Goal: Task Accomplishment & Management: Manage account settings

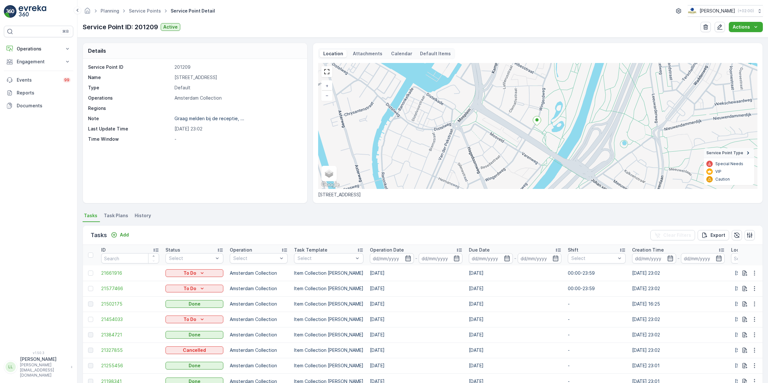
scroll to position [40, 0]
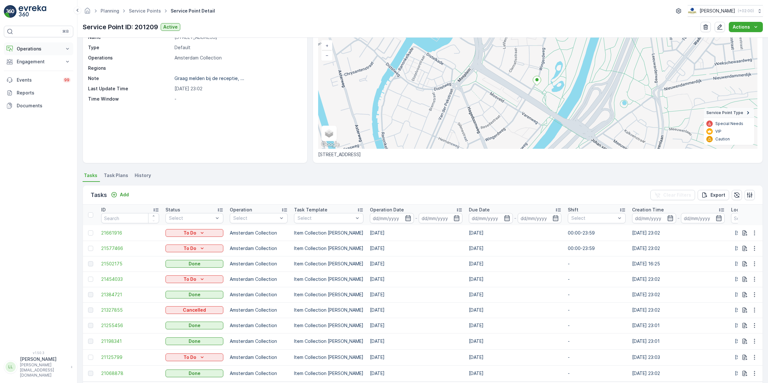
click at [37, 45] on button "Operations" at bounding box center [38, 48] width 69 height 13
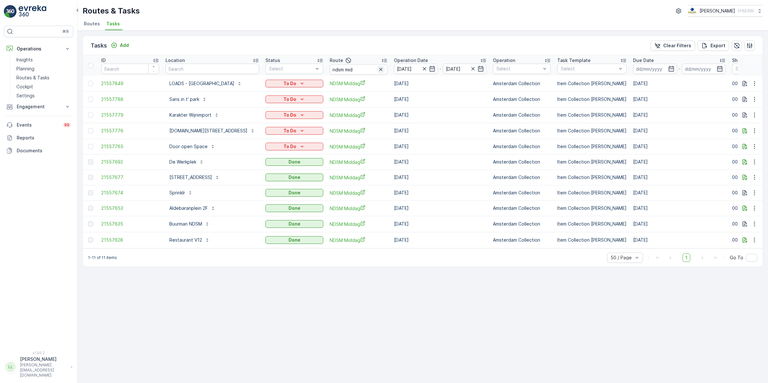
click at [379, 71] on icon "button" at bounding box center [381, 69] width 6 height 6
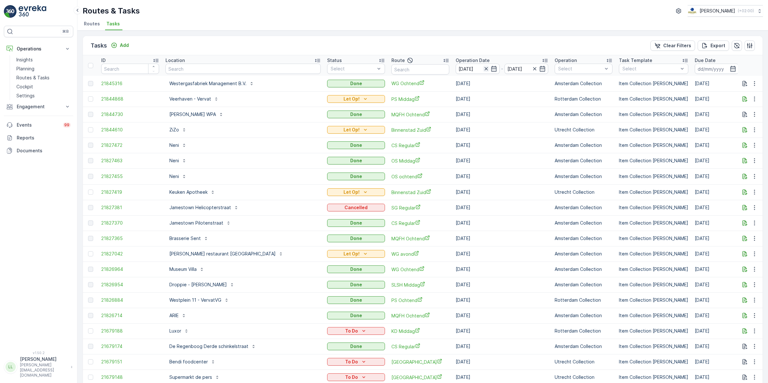
click at [484, 68] on icon "button" at bounding box center [485, 68] width 3 height 3
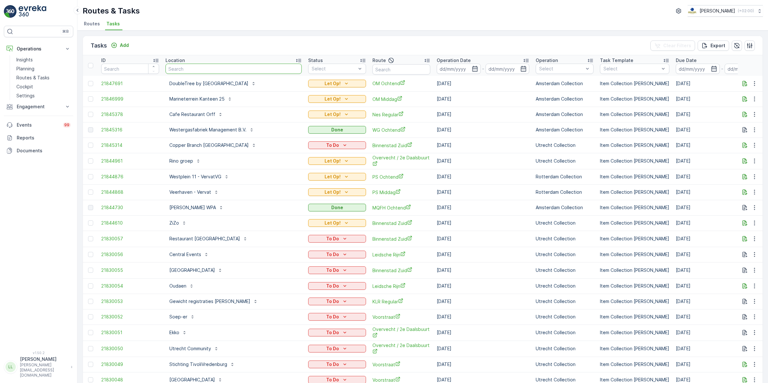
click at [202, 71] on input "text" at bounding box center [234, 69] width 136 height 10
type input "dr"
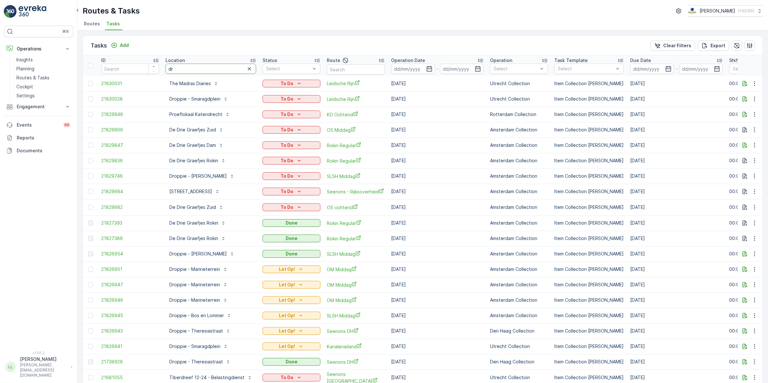
click at [188, 70] on input "dr" at bounding box center [211, 69] width 91 height 10
type input "drop"
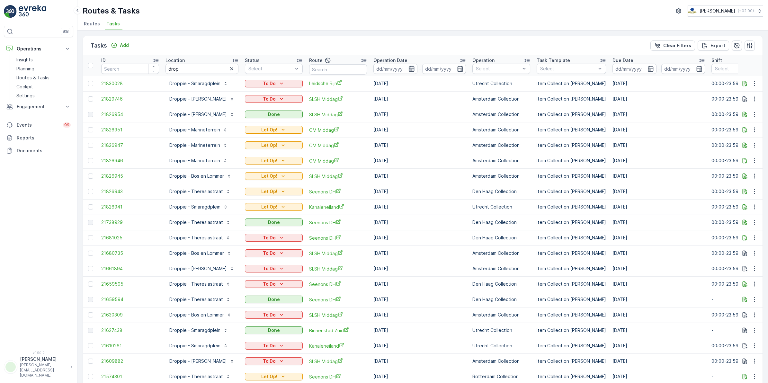
click at [414, 69] on icon "button" at bounding box center [411, 69] width 5 height 6
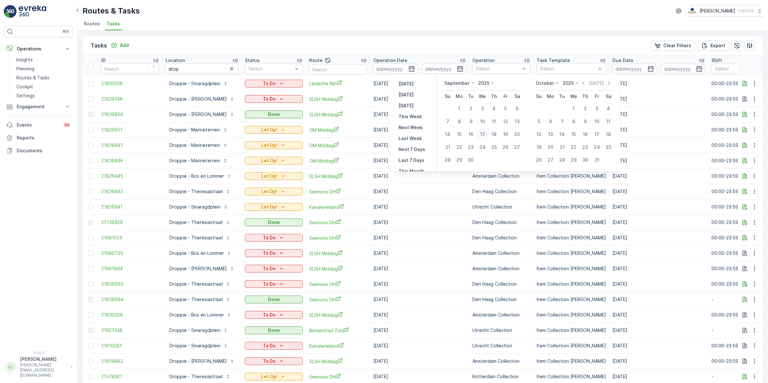
click at [485, 133] on div "17" at bounding box center [482, 134] width 10 height 10
type input "[DATE]"
click at [485, 133] on div "17" at bounding box center [482, 134] width 10 height 10
type input "[DATE]"
click at [485, 133] on div "17" at bounding box center [482, 134] width 10 height 10
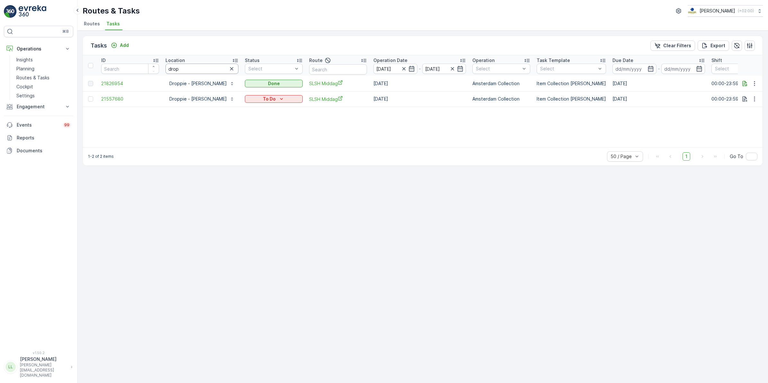
click at [212, 67] on input "drop" at bounding box center [202, 69] width 73 height 10
click at [405, 68] on icon "button" at bounding box center [403, 68] width 3 height 3
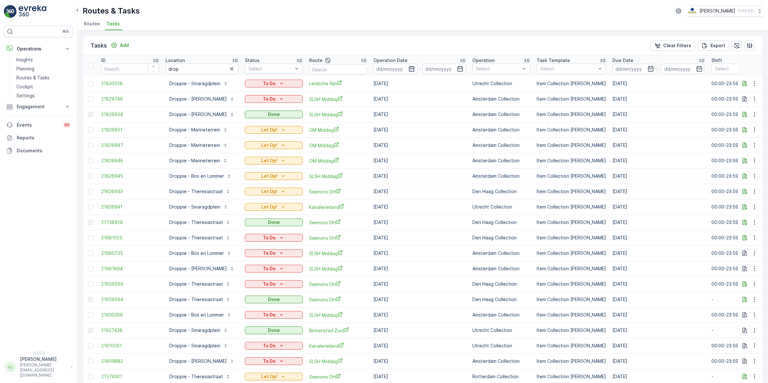
click at [414, 68] on icon "button" at bounding box center [411, 69] width 5 height 6
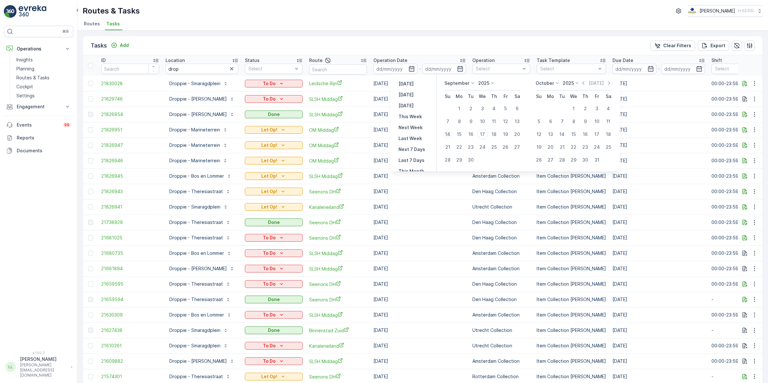
click at [448, 133] on div "14" at bounding box center [448, 134] width 10 height 10
type input "14.09.2025"
click at [516, 133] on div "20" at bounding box center [517, 134] width 10 height 10
type input "[DATE]"
click at [450, 134] on div "14" at bounding box center [448, 134] width 10 height 10
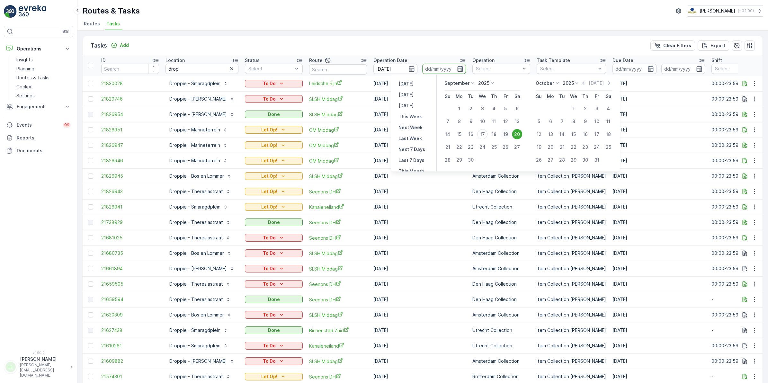
type input "14.09.2025"
click at [515, 133] on div "20" at bounding box center [517, 134] width 10 height 10
type input "[DATE]"
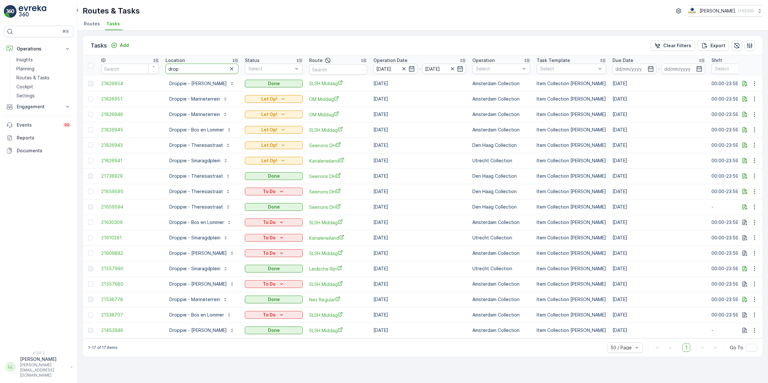
click at [230, 67] on input "drop" at bounding box center [202, 69] width 73 height 10
drag, startPoint x: 164, startPoint y: 160, endPoint x: 219, endPoint y: 166, distance: 55.0
click at [219, 166] on td "Droppie - Smaragdplein" at bounding box center [201, 160] width 79 height 15
copy p "Droppie - Smaragdplein"
drag, startPoint x: 192, startPoint y: 70, endPoint x: 139, endPoint y: 78, distance: 53.7
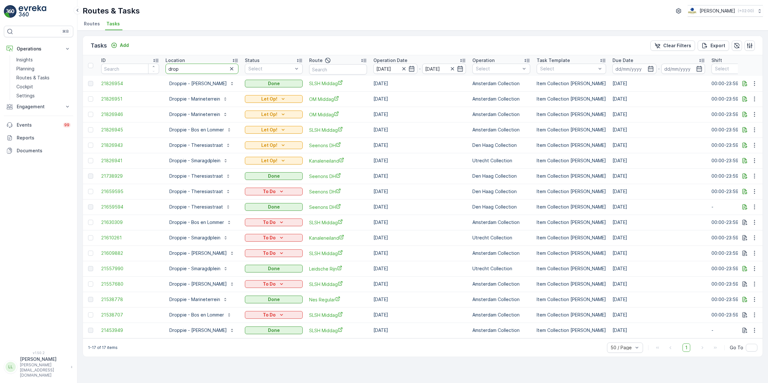
click at [140, 78] on table "ID Location drop Status Select Route Operation Date 14.09.2025 - 20.09.2025 Ope…" at bounding box center [586, 196] width 1007 height 283
paste input "Droppie - Smaragdplein"
type input "Droppie - Smaragdplein"
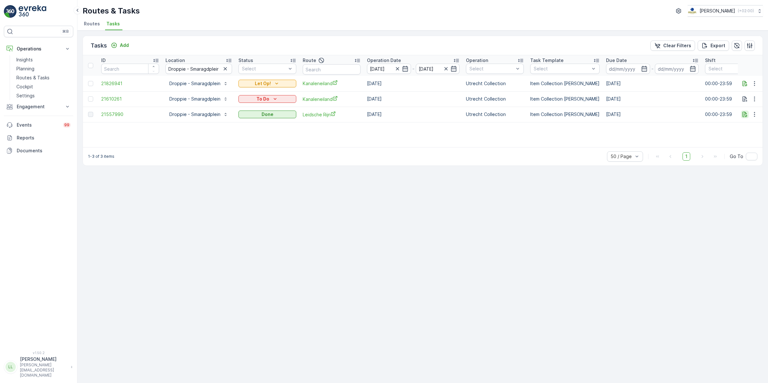
click at [745, 116] on icon "button" at bounding box center [745, 114] width 6 height 6
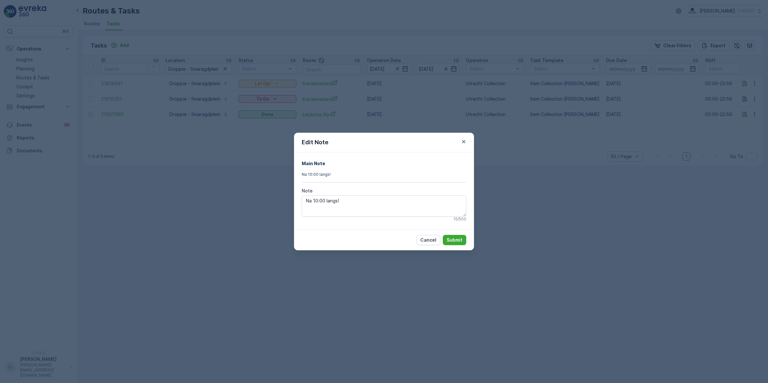
click at [577, 179] on div "Edit Note Main Note Na 10:00 langs! Note Na 10:00 langs! 15 / 500 Cancel Submit" at bounding box center [384, 191] width 768 height 383
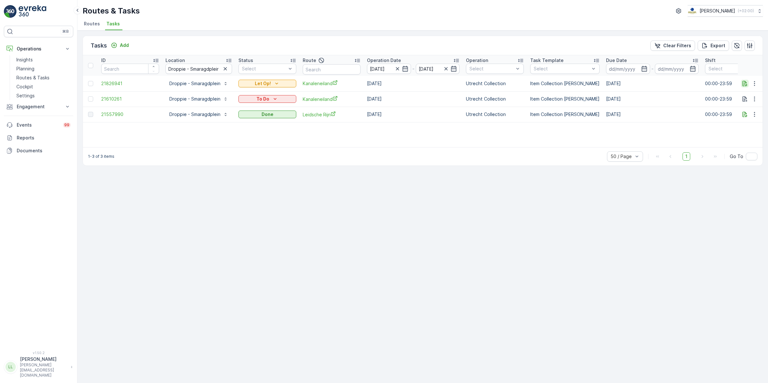
click at [748, 84] on icon "button" at bounding box center [745, 83] width 6 height 6
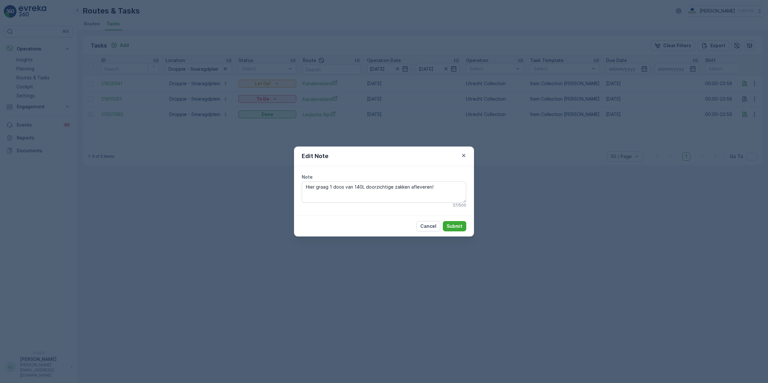
click at [521, 189] on div "Edit Note Note Hier graag 1 doos van 140L doorzichtige zakken afleveren! 57 / 5…" at bounding box center [384, 191] width 768 height 383
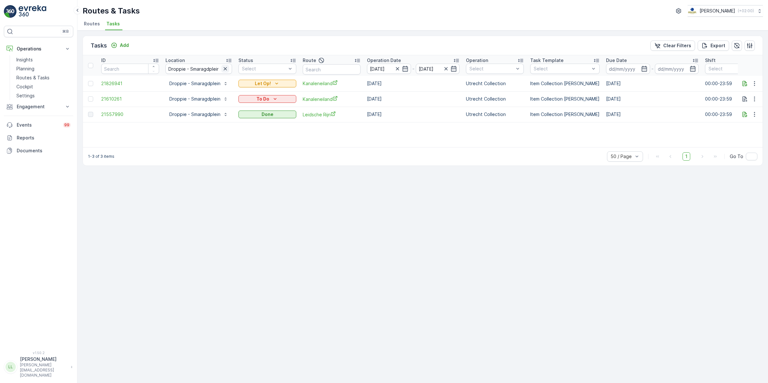
click at [228, 69] on icon "button" at bounding box center [225, 69] width 6 height 6
click at [335, 73] on input "text" at bounding box center [332, 69] width 58 height 10
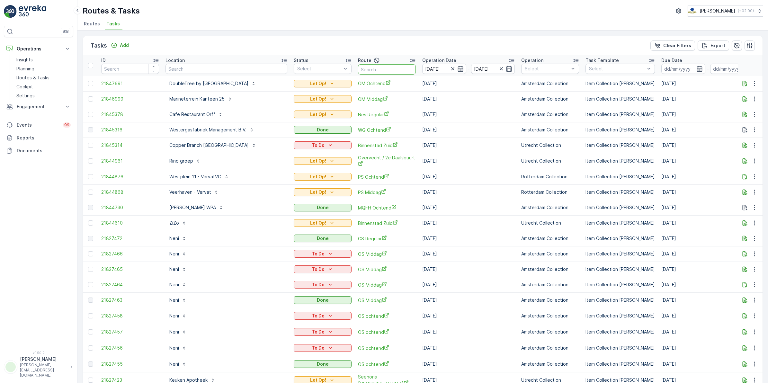
click at [385, 65] on input "text" at bounding box center [387, 69] width 58 height 10
type input "kana"
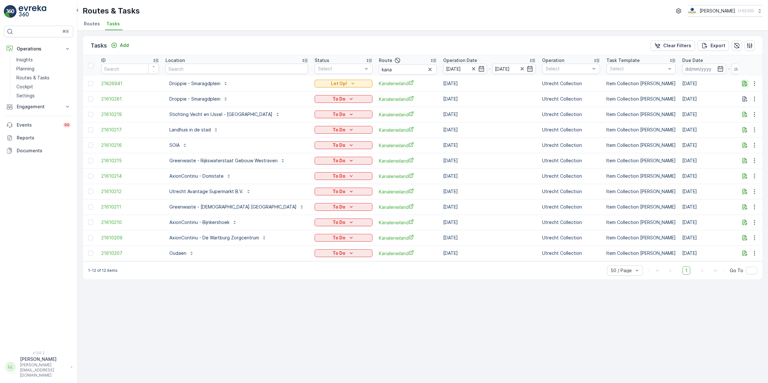
click at [746, 84] on icon "button" at bounding box center [745, 83] width 6 height 6
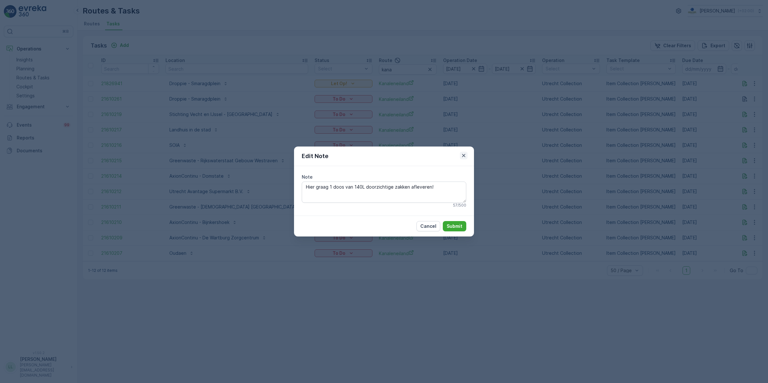
click at [463, 157] on icon "button" at bounding box center [464, 155] width 6 height 6
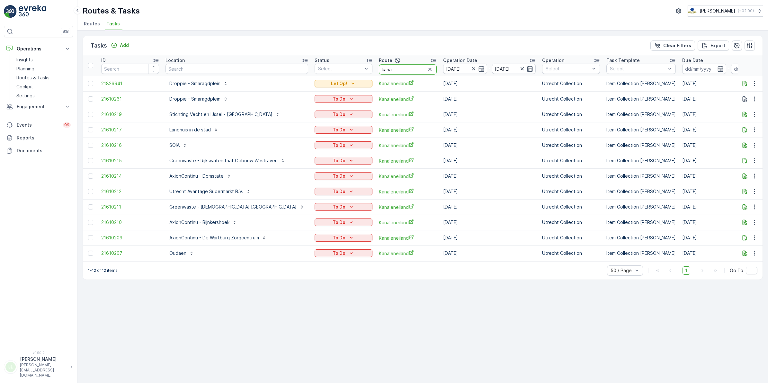
drag, startPoint x: 373, startPoint y: 69, endPoint x: 353, endPoint y: 63, distance: 21.5
click at [353, 63] on tr "ID Location Status Select Route kana Operation Date 14.09.2025 - 20.09.2025 Ope…" at bounding box center [621, 65] width 1076 height 21
drag, startPoint x: 27, startPoint y: 68, endPoint x: 55, endPoint y: 53, distance: 31.1
click at [27, 68] on p "Planning" at bounding box center [25, 69] width 18 height 6
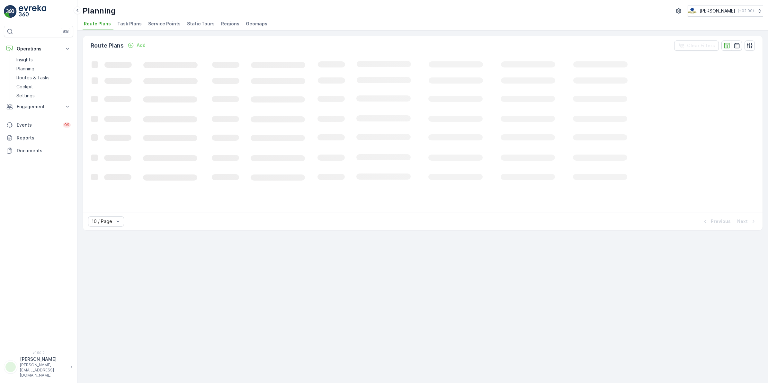
click at [127, 21] on span "Task Plans" at bounding box center [129, 24] width 24 height 6
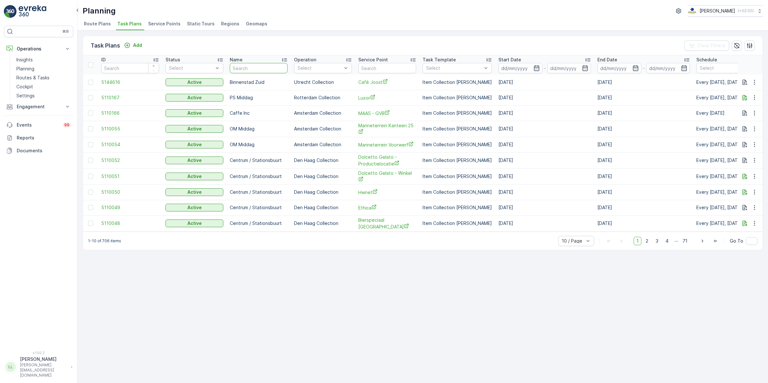
click at [264, 70] on input "text" at bounding box center [259, 68] width 58 height 10
click at [386, 69] on input "text" at bounding box center [387, 68] width 58 height 10
type input "voor"
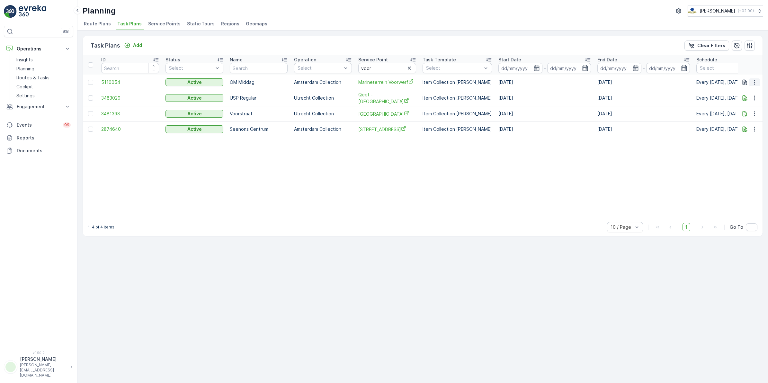
click at [754, 81] on icon "button" at bounding box center [754, 82] width 6 height 6
click at [752, 97] on div "Edit Task Plan" at bounding box center [747, 100] width 42 height 9
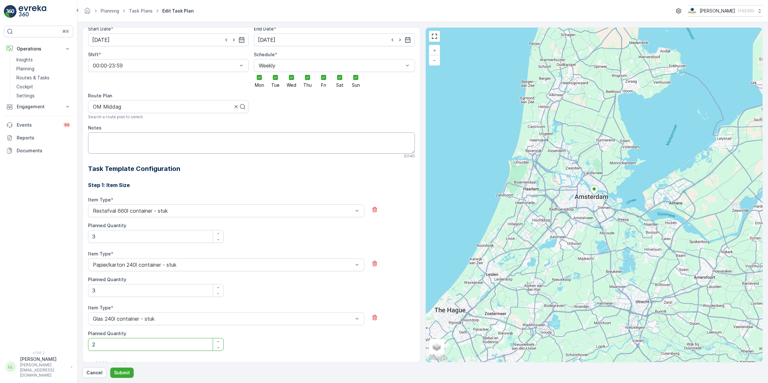
scroll to position [77, 0]
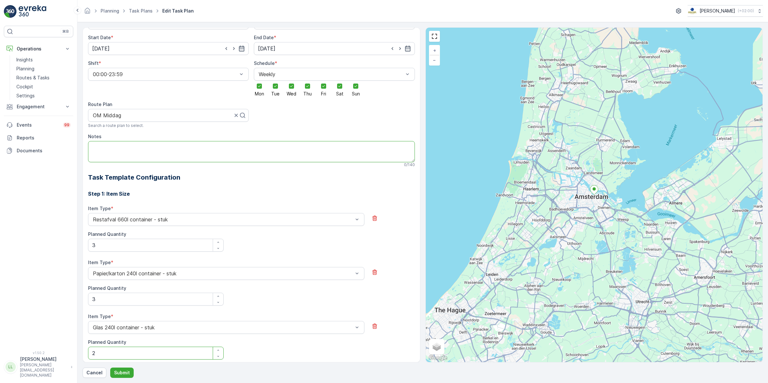
click at [126, 152] on textarea "Notes" at bounding box center [251, 151] width 327 height 21
type textarea "Sleutel vragen bij portier, kan tot 16.00!"
click at [123, 372] on p "Submit" at bounding box center [122, 373] width 16 height 6
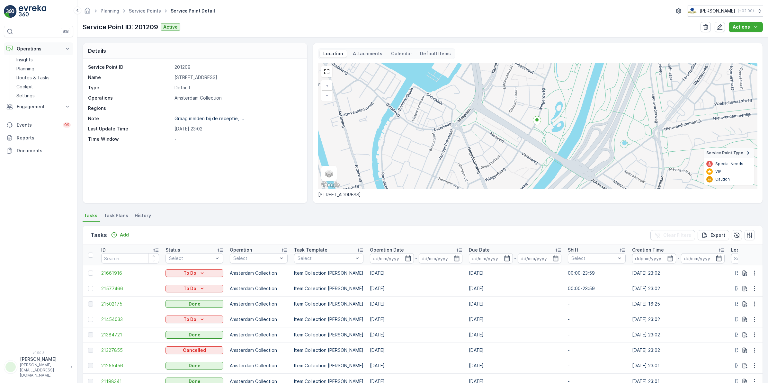
scroll to position [40, 0]
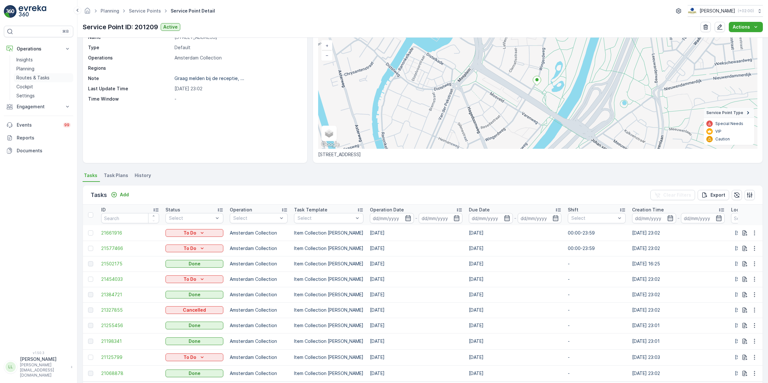
drag, startPoint x: 34, startPoint y: 76, endPoint x: 53, endPoint y: 73, distance: 19.5
click at [34, 76] on p "Routes & Tasks" at bounding box center [32, 78] width 33 height 6
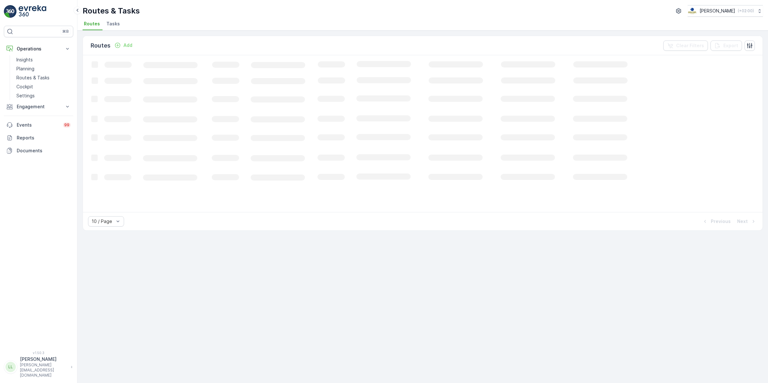
click at [110, 26] on span "Tasks" at bounding box center [112, 24] width 13 height 6
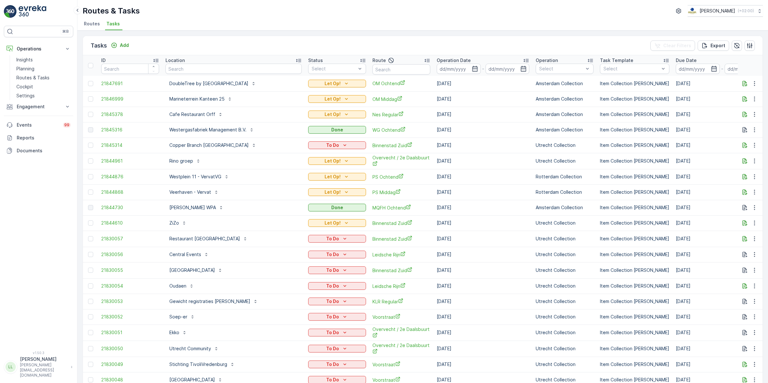
click at [190, 65] on input "text" at bounding box center [234, 69] width 136 height 10
type input "voower"
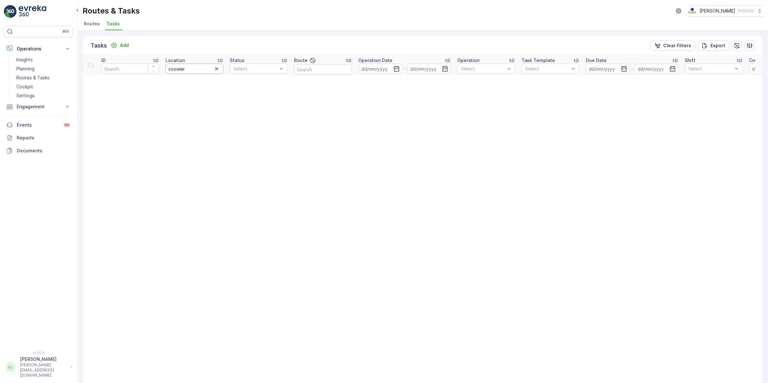
click at [192, 68] on input "voower" at bounding box center [195, 69] width 58 height 10
click at [175, 68] on input "voower" at bounding box center [195, 69] width 58 height 10
type input "voorwer"
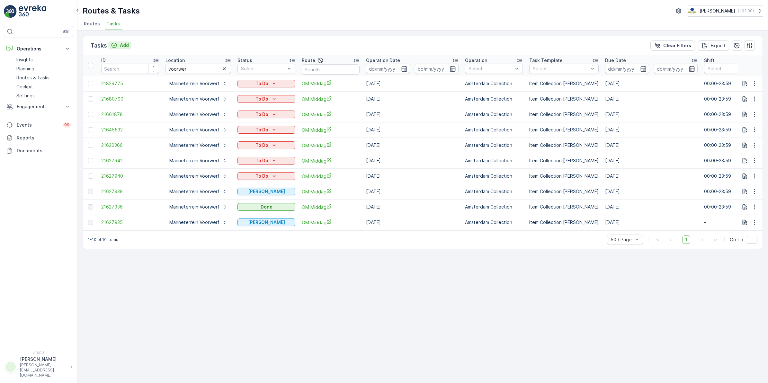
click at [119, 45] on div "Add" at bounding box center [120, 45] width 18 height 6
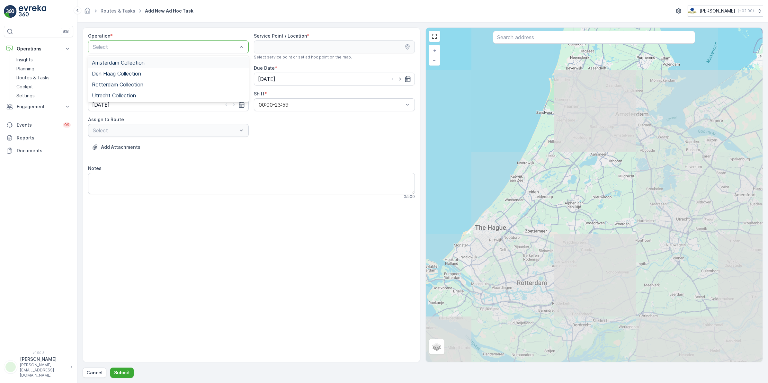
click at [182, 52] on div "Select" at bounding box center [168, 46] width 161 height 13
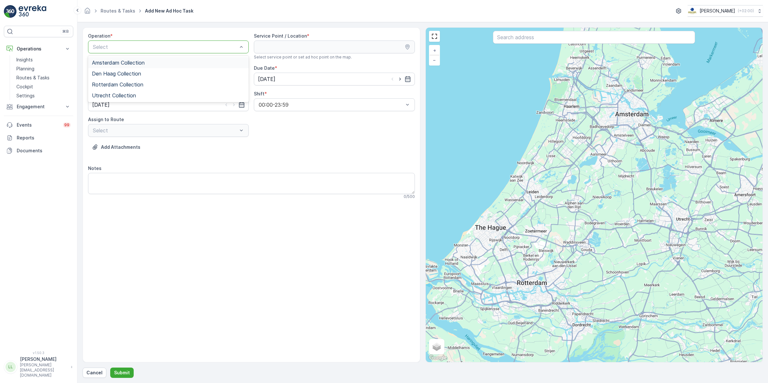
click at [175, 60] on div "Amsterdam Collection" at bounding box center [168, 63] width 153 height 6
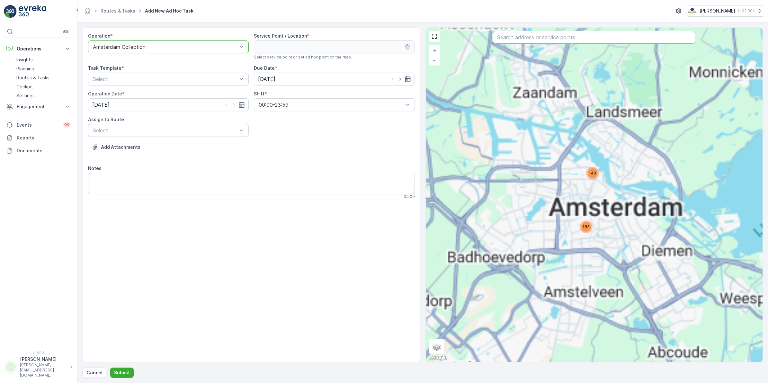
click at [572, 40] on input "text" at bounding box center [594, 37] width 202 height 13
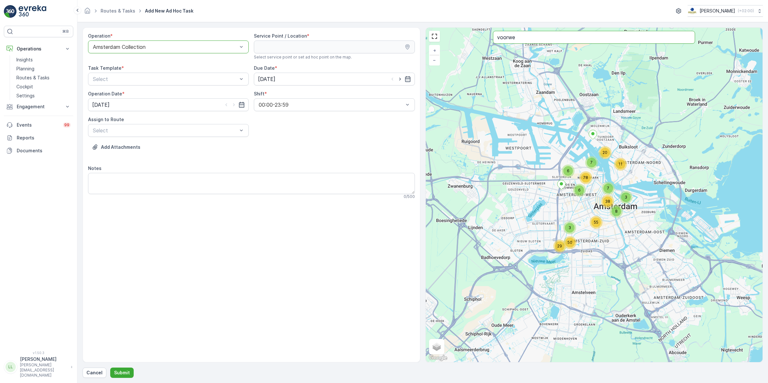
type input "voorwe"
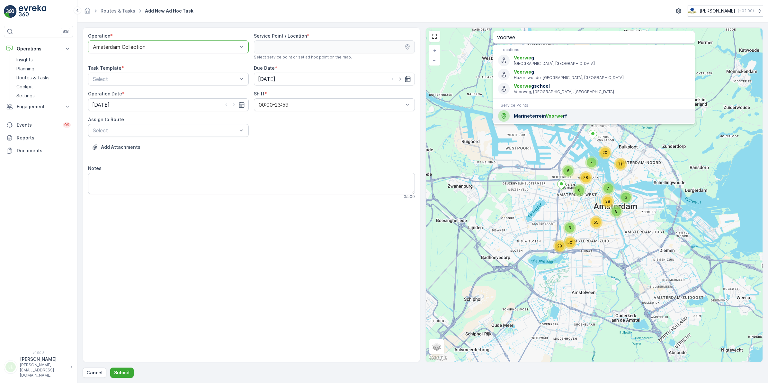
click at [567, 119] on span "Marineterrein Voorwe rf" at bounding box center [602, 116] width 176 height 6
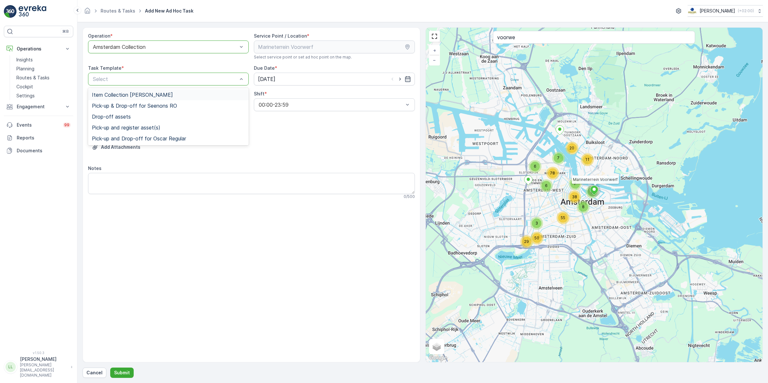
click at [182, 93] on div "Item Collection [PERSON_NAME]" at bounding box center [168, 95] width 153 height 6
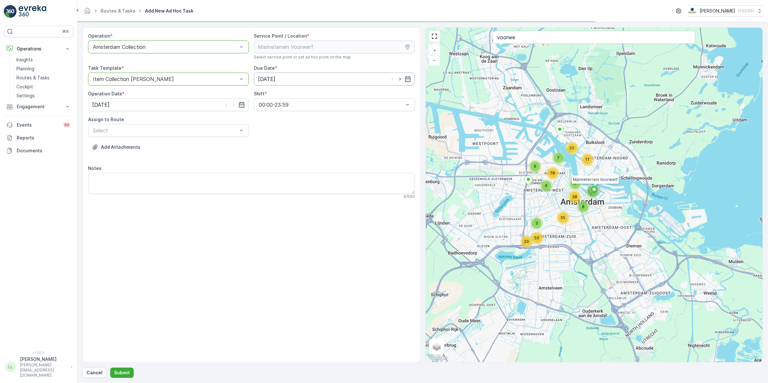
click at [287, 78] on input "[DATE]" at bounding box center [334, 79] width 161 height 13
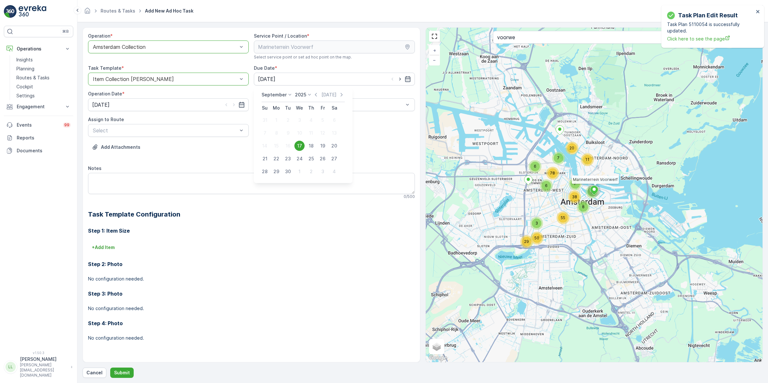
click at [298, 145] on div "17" at bounding box center [299, 146] width 10 height 10
click at [31, 76] on p "Routes & Tasks" at bounding box center [32, 78] width 33 height 6
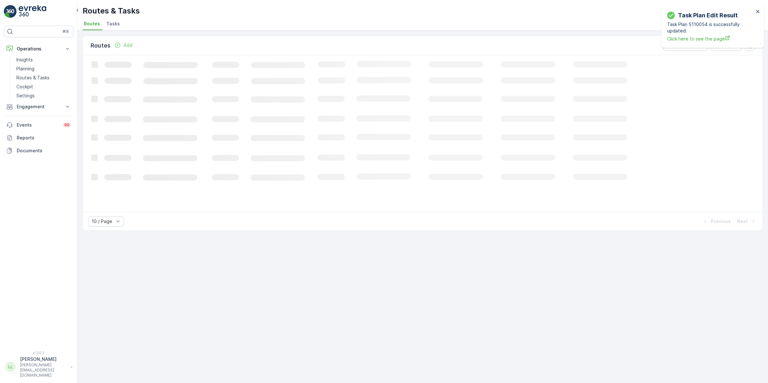
click at [115, 24] on span "Tasks" at bounding box center [112, 24] width 13 height 6
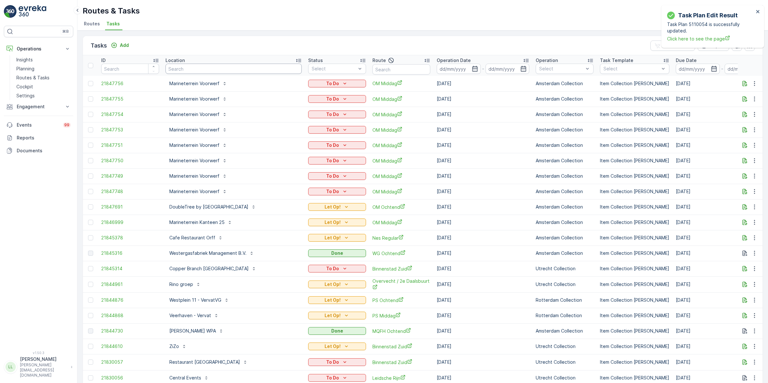
click at [260, 67] on input "text" at bounding box center [234, 69] width 136 height 10
click at [392, 68] on input "text" at bounding box center [402, 69] width 58 height 10
type input "binnen"
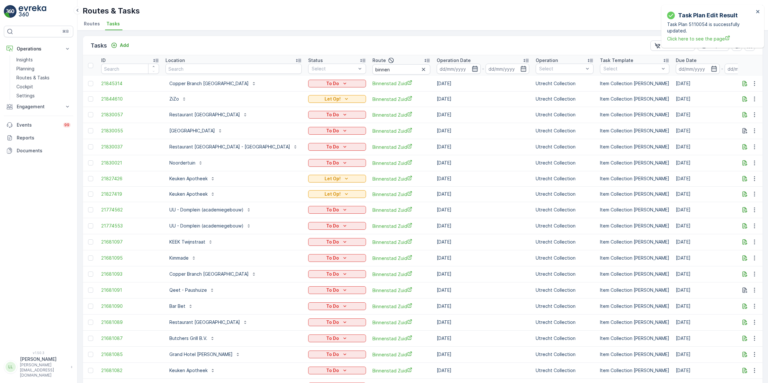
click at [472, 68] on icon "button" at bounding box center [475, 69] width 6 height 6
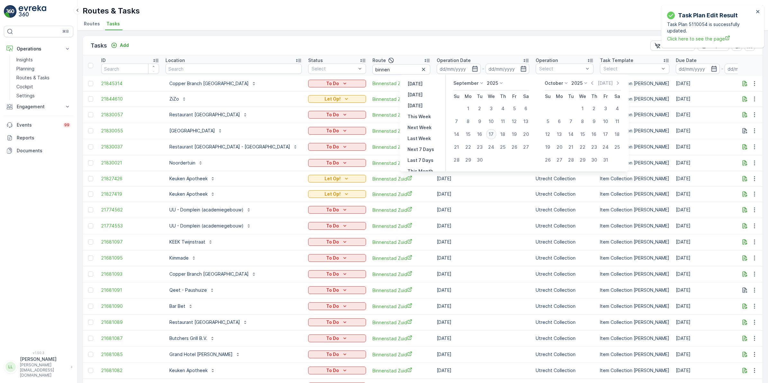
click at [492, 136] on div "17" at bounding box center [491, 134] width 10 height 10
type input "[DATE]"
click at [492, 136] on div "17" at bounding box center [491, 134] width 10 height 10
type input "[DATE]"
click at [492, 136] on div "17" at bounding box center [491, 134] width 10 height 10
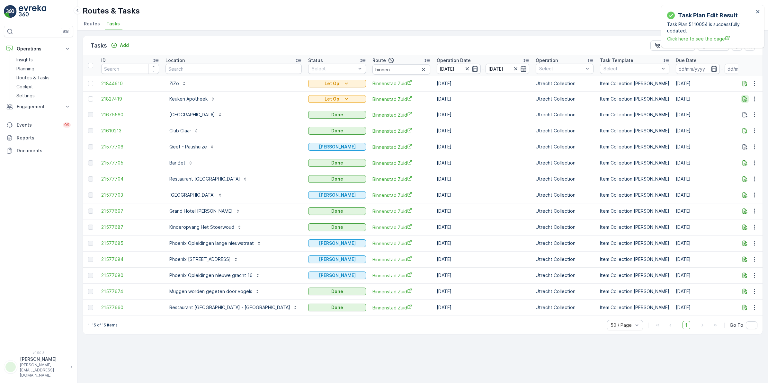
click at [743, 101] on icon "button" at bounding box center [745, 99] width 6 height 6
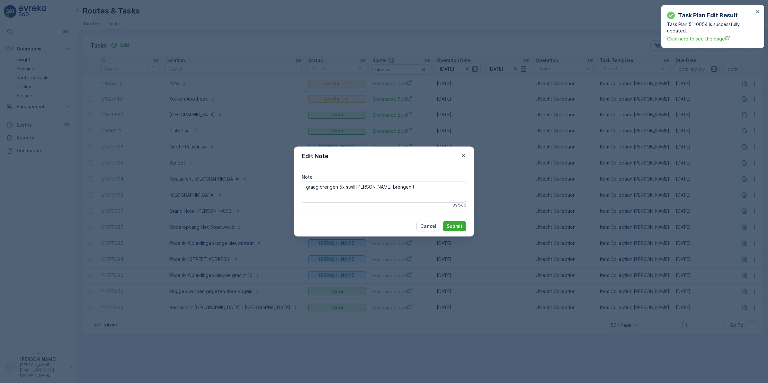
drag, startPoint x: 526, startPoint y: 197, endPoint x: 507, endPoint y: 186, distance: 22.7
click at [527, 196] on div "Edit Note Note graag brengen 5x swill emmers brengen ! 39 / 500 Cancel Submit" at bounding box center [384, 191] width 768 height 383
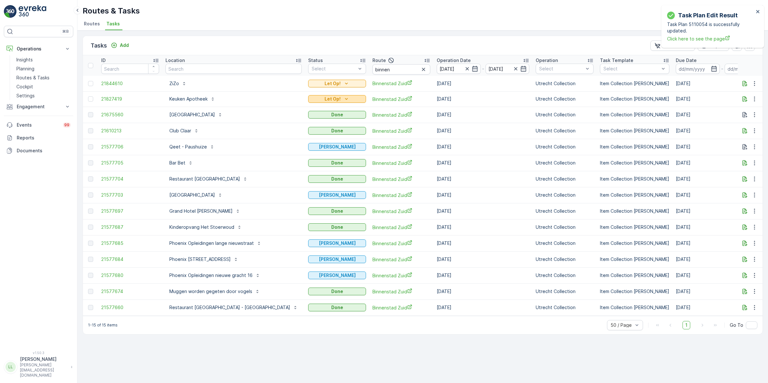
click at [343, 100] on icon "Let Op!" at bounding box center [346, 99] width 6 height 6
click at [284, 135] on span "Done" at bounding box center [281, 135] width 12 height 6
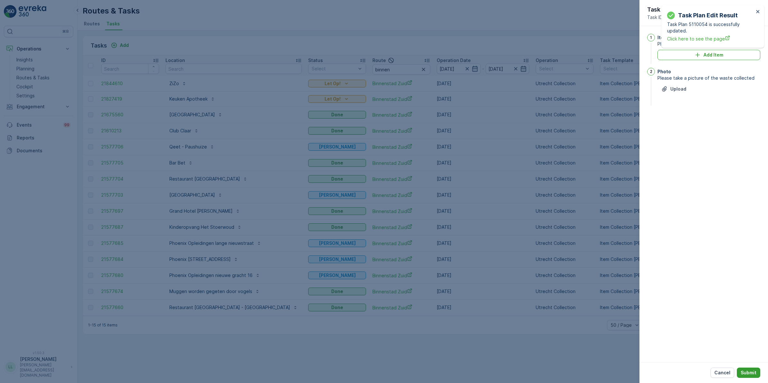
click at [756, 372] on p "Submit" at bounding box center [749, 373] width 16 height 6
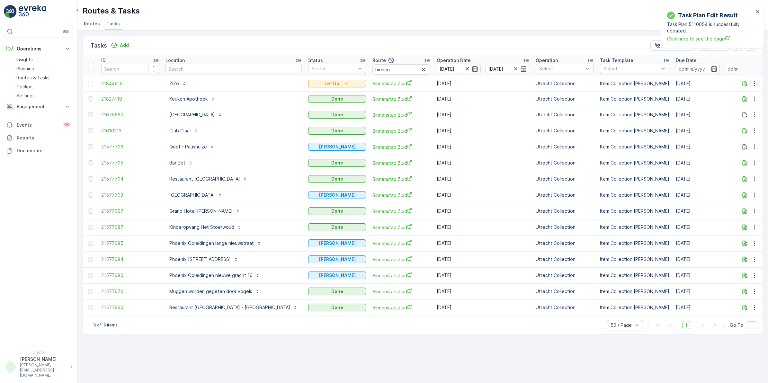
click at [756, 83] on icon "button" at bounding box center [754, 83] width 6 height 6
click at [738, 110] on span "Change Route" at bounding box center [738, 111] width 31 height 6
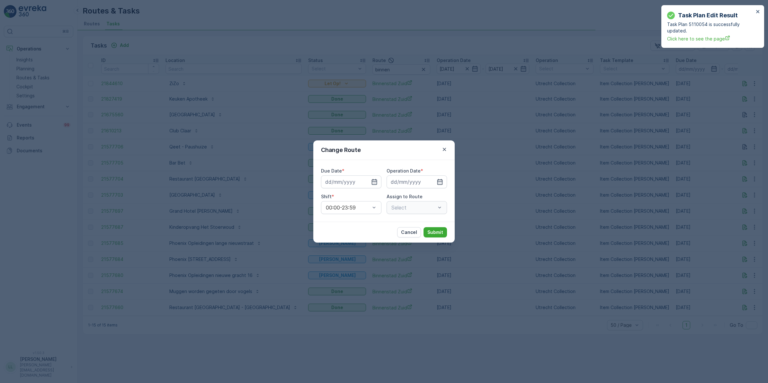
type input "[DATE]"
click at [367, 184] on icon "button" at bounding box center [367, 182] width 6 height 6
type input "18.09.2025"
click at [433, 181] on icon "button" at bounding box center [432, 182] width 6 height 6
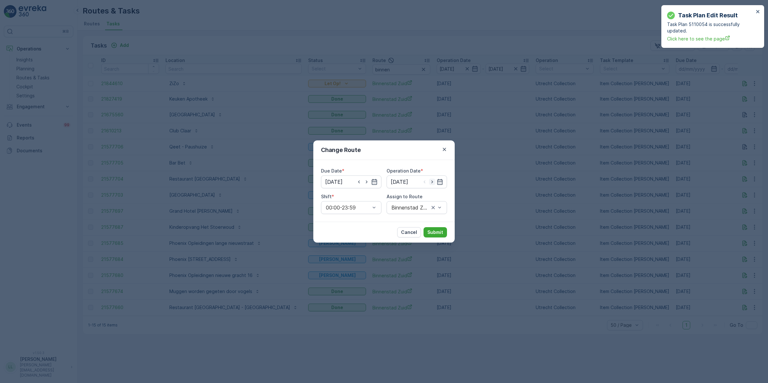
type input "18.09.2025"
click at [422, 204] on div "Binnenstad Zuid (Dispatched) - Utrecht" at bounding box center [417, 207] width 60 height 13
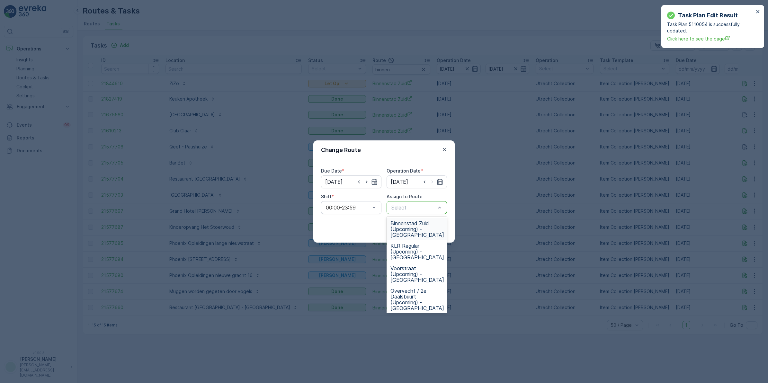
click at [408, 224] on span "Binnenstad Zuid (Upcoming) - Utrecht" at bounding box center [418, 228] width 54 height 17
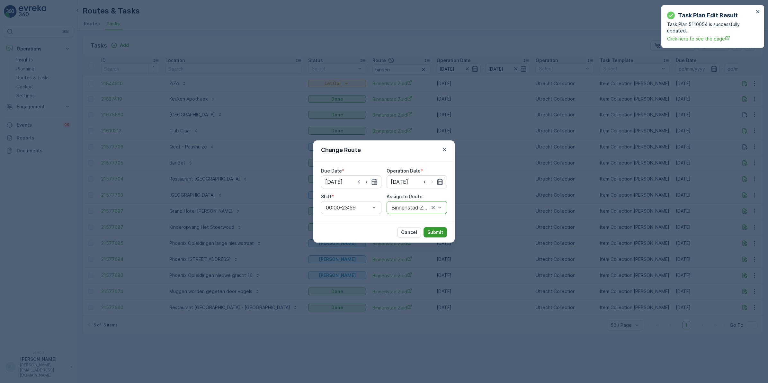
click at [445, 230] on button "Submit" at bounding box center [435, 232] width 23 height 10
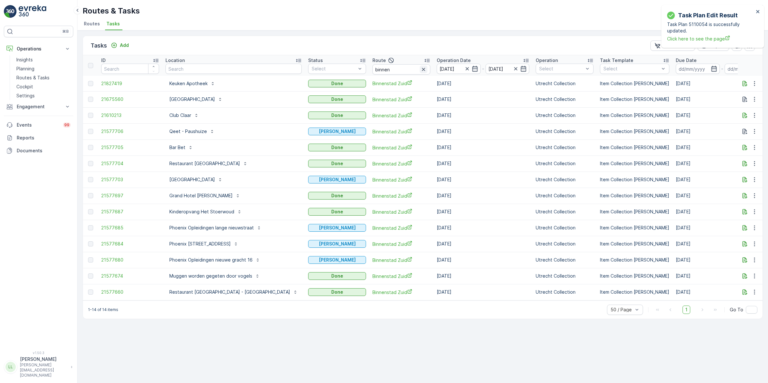
click at [420, 69] on icon "button" at bounding box center [423, 69] width 6 height 6
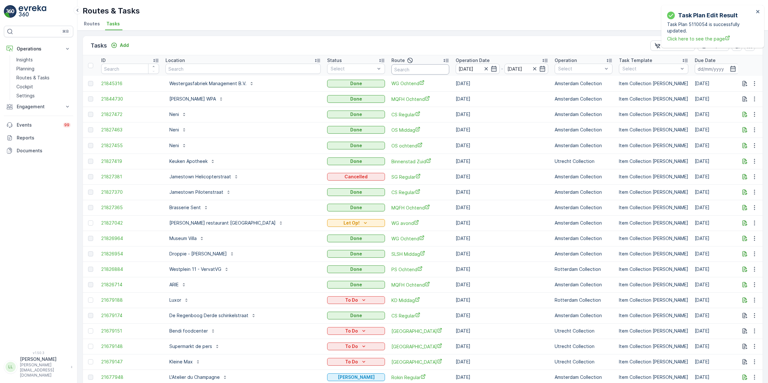
click at [391, 70] on input "text" at bounding box center [420, 69] width 58 height 10
click at [222, 65] on input "text" at bounding box center [243, 69] width 155 height 10
click at [40, 80] on p "Routes & Tasks" at bounding box center [32, 78] width 33 height 6
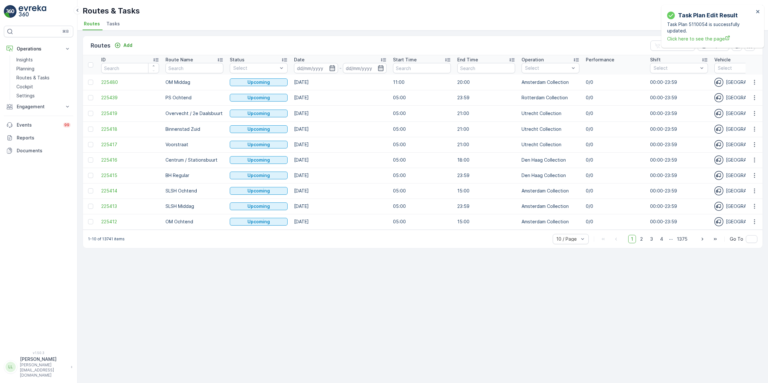
click at [112, 25] on span "Tasks" at bounding box center [112, 24] width 13 height 6
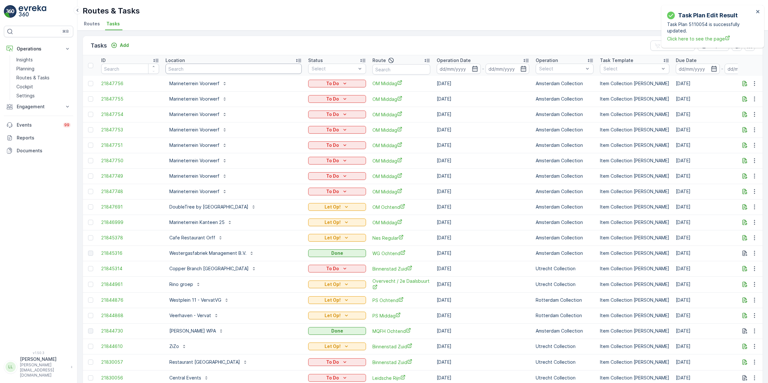
click at [210, 71] on input "text" at bounding box center [234, 69] width 136 height 10
type input "ziz"
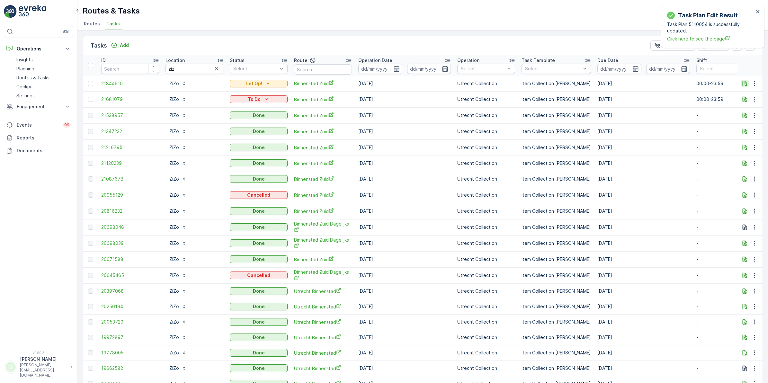
click at [745, 82] on icon "button" at bounding box center [745, 83] width 6 height 6
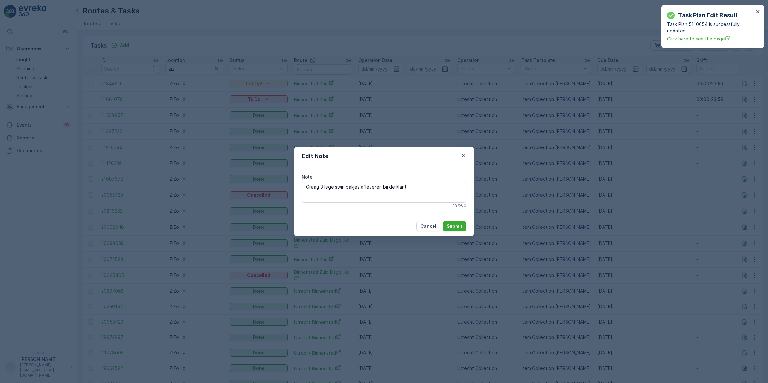
click at [526, 156] on div "Edit Note Note Graag 3 lege swirl bakjes afleveren bij de klant 49 / 500 Cancel…" at bounding box center [384, 191] width 768 height 383
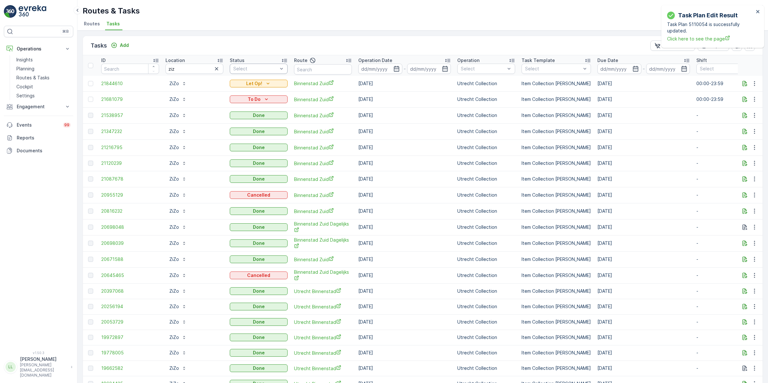
drag, startPoint x: 216, startPoint y: 68, endPoint x: 269, endPoint y: 63, distance: 53.2
click at [216, 68] on icon "button" at bounding box center [216, 68] width 3 height 3
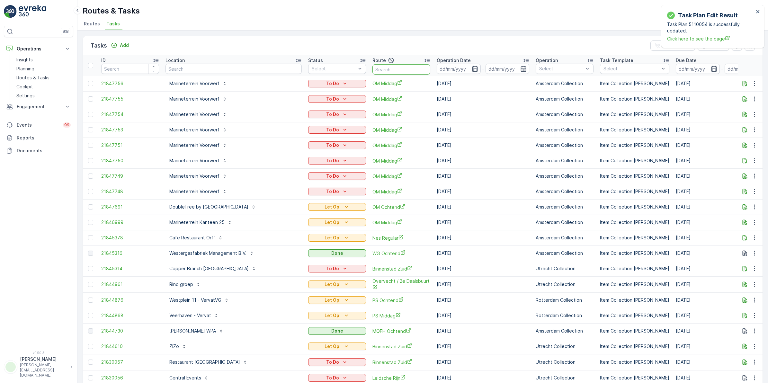
click at [417, 67] on input "text" at bounding box center [402, 69] width 58 height 10
type input "centr"
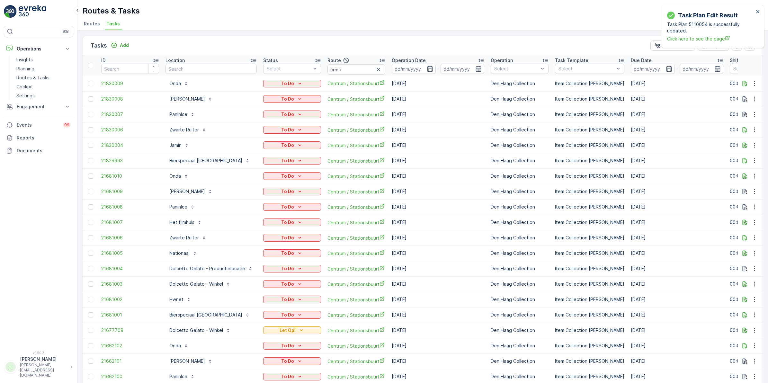
click at [428, 68] on icon "button" at bounding box center [429, 69] width 5 height 6
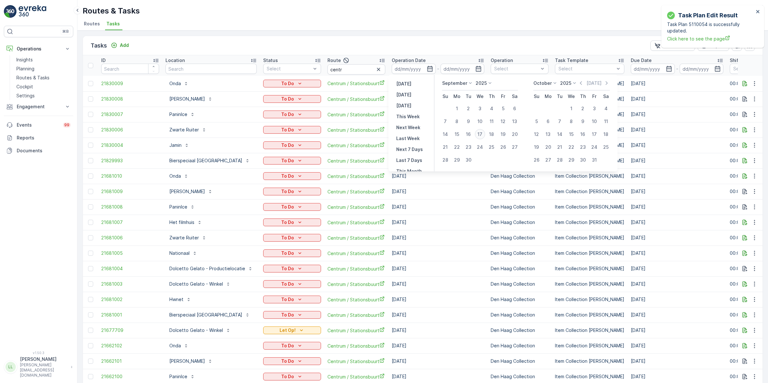
click at [481, 133] on div "17" at bounding box center [480, 134] width 10 height 10
type input "[DATE]"
click at [481, 133] on div "17" at bounding box center [480, 134] width 10 height 10
type input "[DATE]"
click at [481, 136] on div "17" at bounding box center [480, 134] width 10 height 10
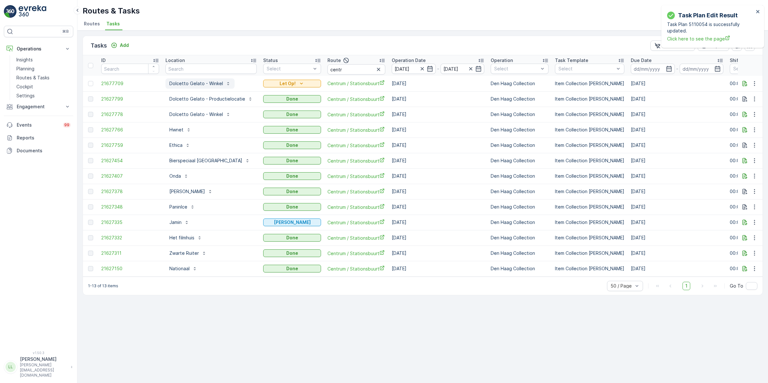
click at [207, 85] on p "Dolcetto Gelato - Winkel" at bounding box center [196, 83] width 54 height 6
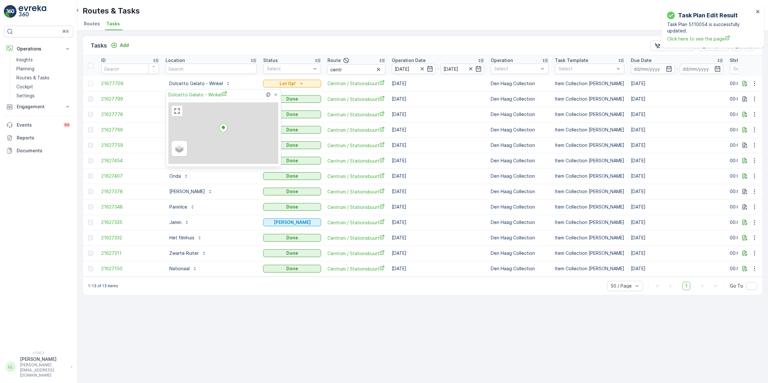
click at [187, 98] on div "Dolcetto Gelato - Winkel" at bounding box center [224, 95] width 112 height 10
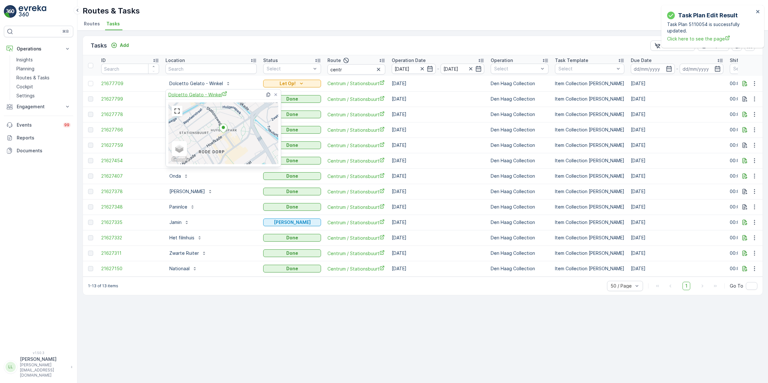
click at [190, 95] on span "Dolcetto Gelato - Winkel" at bounding box center [197, 94] width 59 height 7
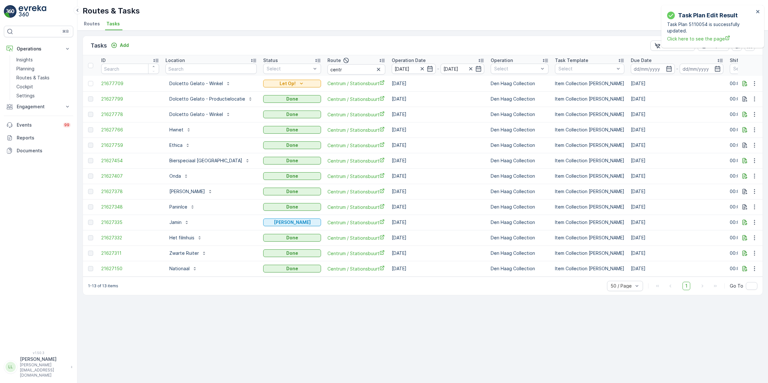
click at [299, 47] on div "Tasks Add Clear Filters Export" at bounding box center [423, 45] width 680 height 19
click at [742, 82] on icon "button" at bounding box center [745, 83] width 6 height 6
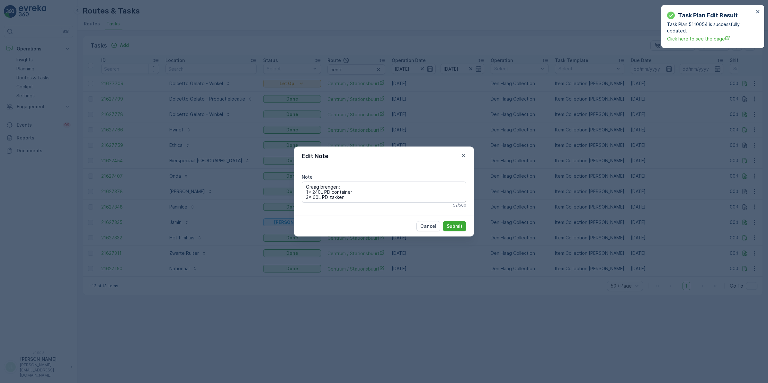
drag, startPoint x: 608, startPoint y: 199, endPoint x: 604, endPoint y: 180, distance: 19.0
click at [608, 198] on div "Edit Note Note Graag brengen: 1x 240L PD container 3x 60L PD zakken 52 / 500 Ca…" at bounding box center [384, 191] width 768 height 383
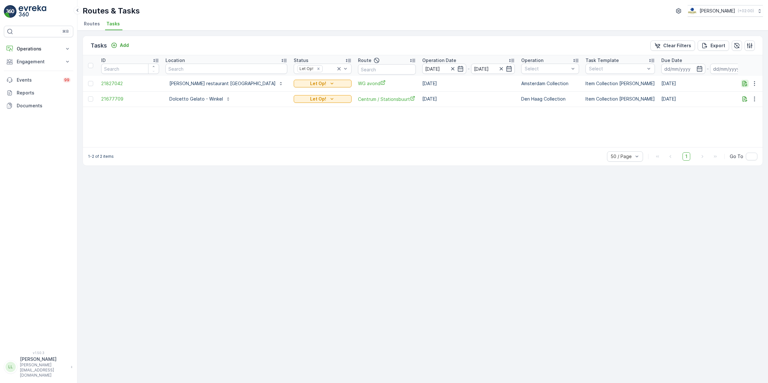
click at [743, 84] on icon "button" at bounding box center [745, 83] width 5 height 5
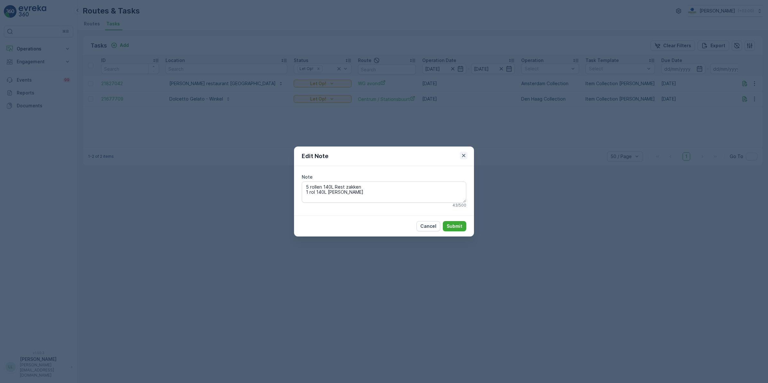
click at [466, 154] on icon "button" at bounding box center [464, 155] width 6 height 6
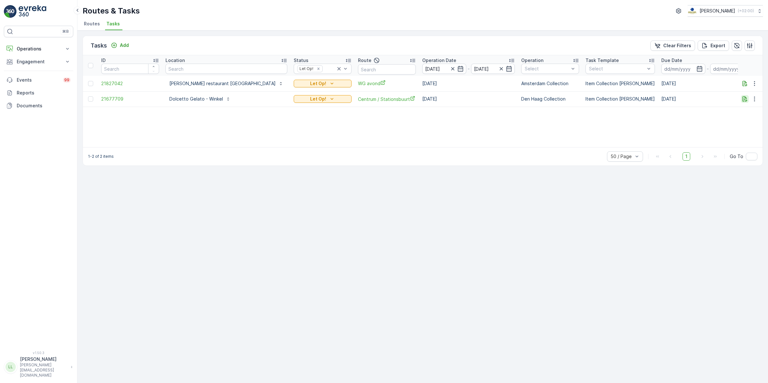
click at [744, 98] on icon "button" at bounding box center [745, 98] width 5 height 5
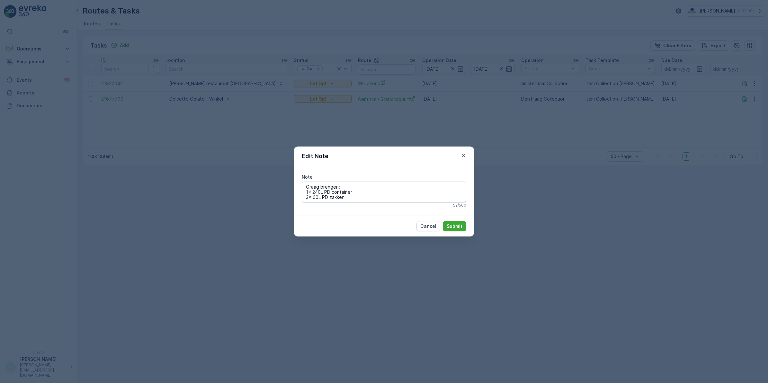
click at [527, 148] on div "Edit Note Note Graag brengen: 1x 240L PD container 3x 60L PD zakken 52 / 500 Ca…" at bounding box center [384, 191] width 768 height 383
